Goal: Navigation & Orientation: Find specific page/section

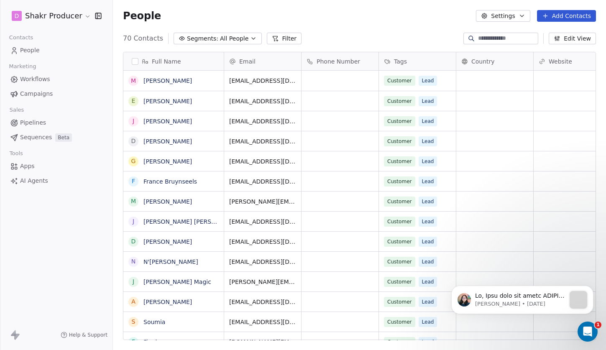
scroll to position [308, 493]
